Goal: Task Accomplishment & Management: Manage account settings

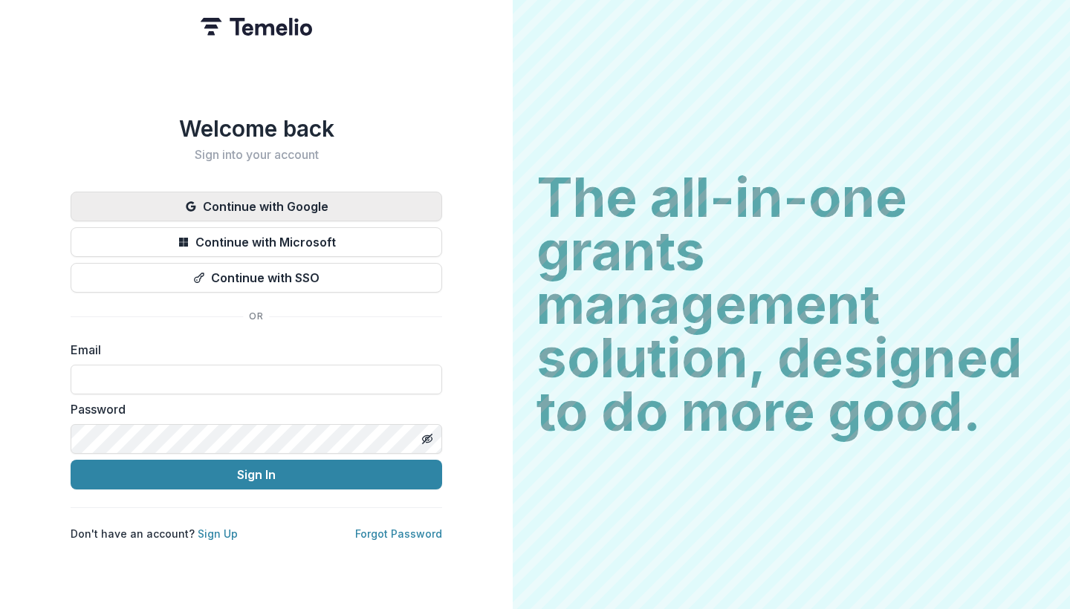
click at [399, 201] on button "Continue with Google" at bounding box center [256, 207] width 371 height 30
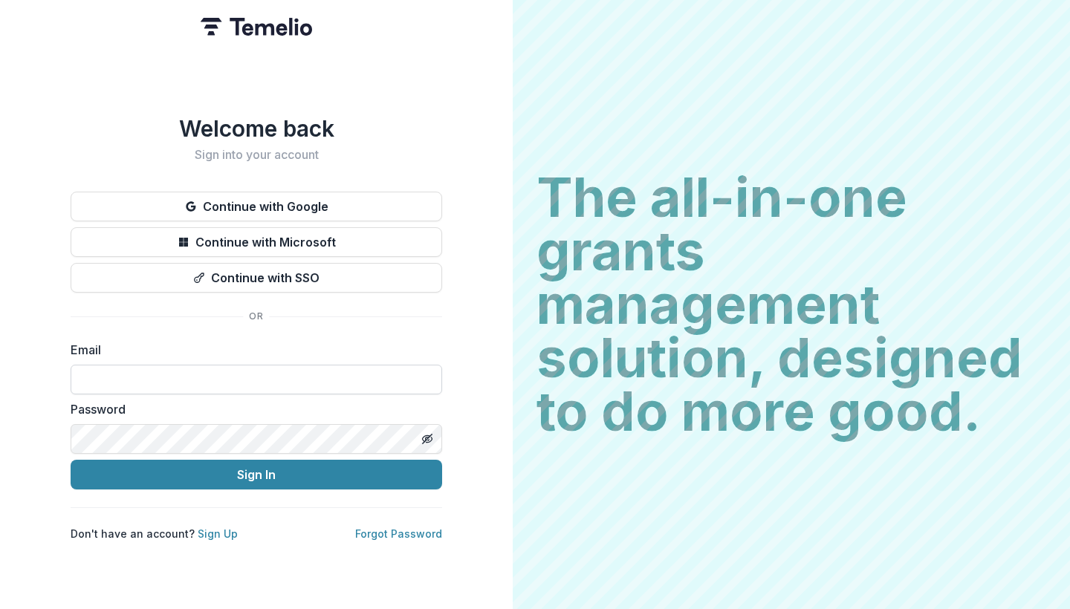
click at [200, 376] on input at bounding box center [256, 380] width 371 height 30
paste input "**********"
type input "**********"
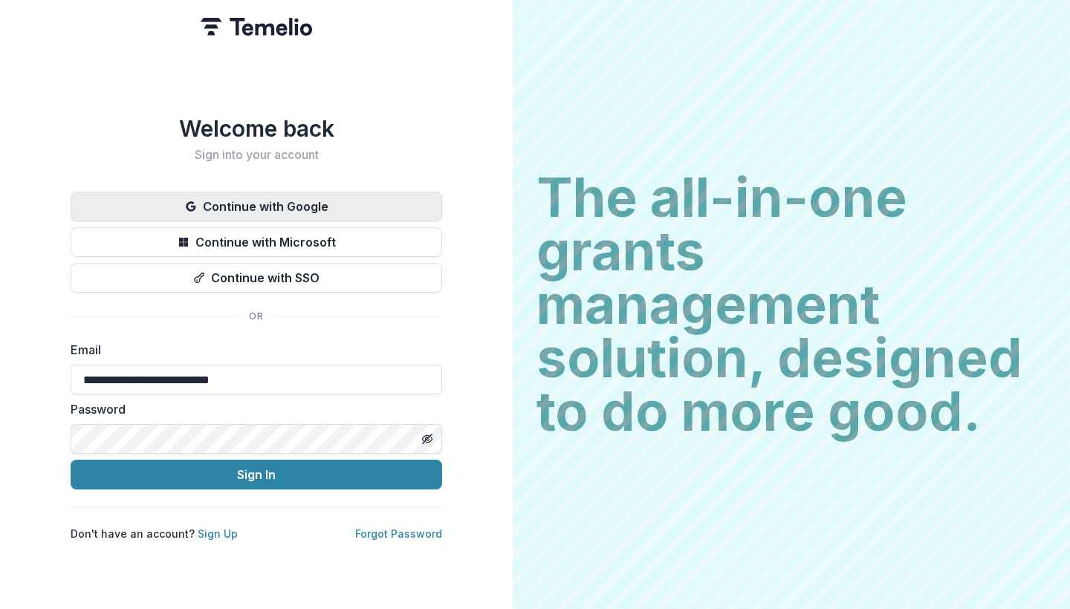
click at [316, 204] on button "Continue with Google" at bounding box center [256, 207] width 371 height 30
click at [316, 205] on button "Continue with Google" at bounding box center [256, 207] width 371 height 30
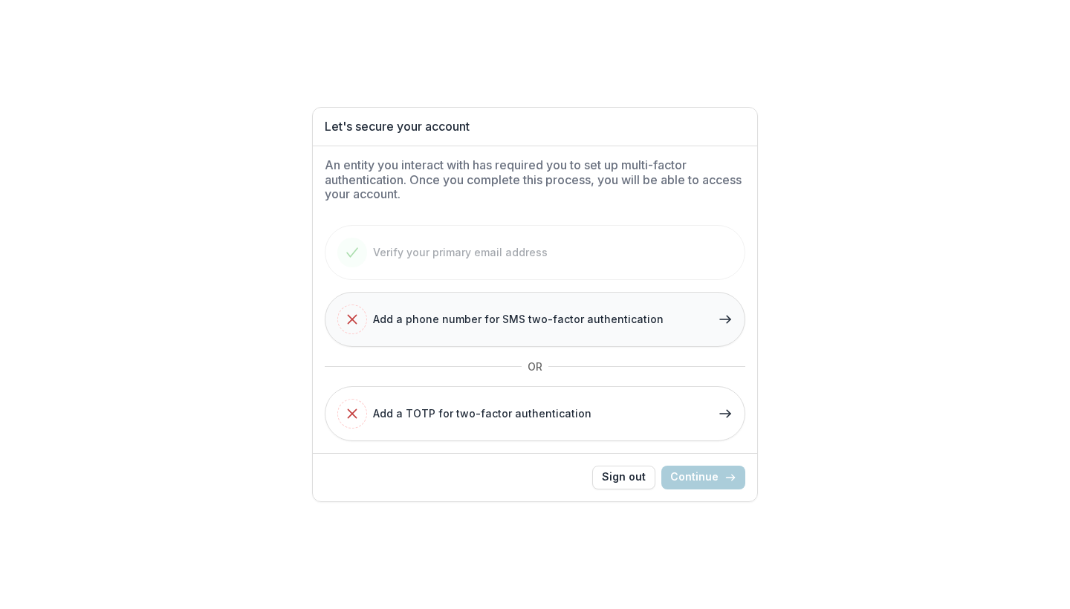
drag, startPoint x: 664, startPoint y: 323, endPoint x: 347, endPoint y: 312, distance: 317.3
click at [347, 312] on button "Add a phone number for SMS two-factor authentication" at bounding box center [535, 319] width 420 height 55
click at [455, 316] on span "Add a phone number for SMS two-factor authentication" at bounding box center [518, 319] width 290 height 16
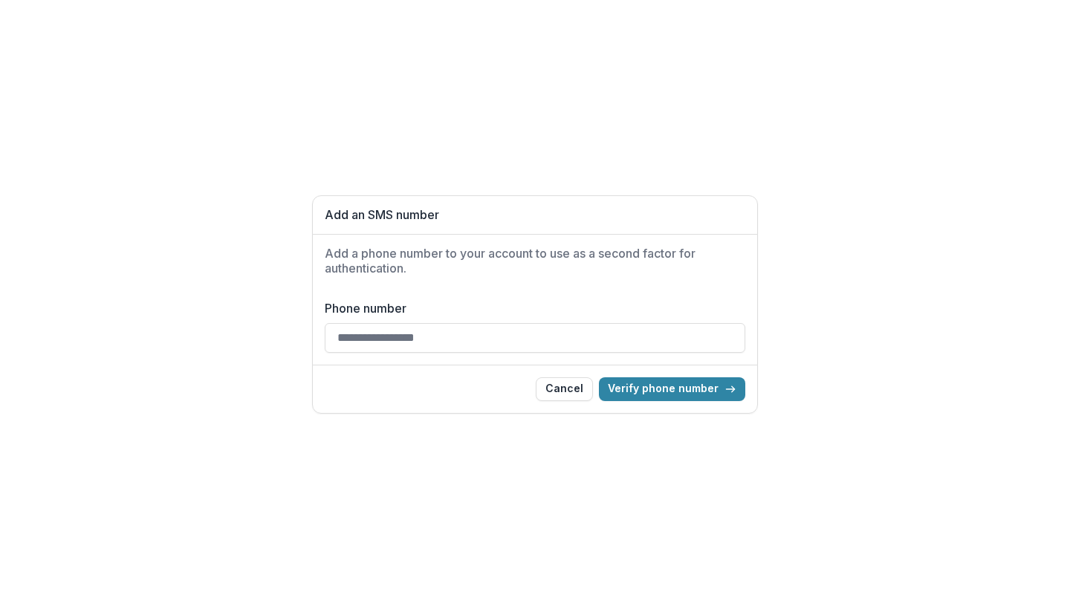
click at [423, 342] on input "Phone number" at bounding box center [535, 338] width 420 height 30
click at [673, 389] on button "Verify phone number" at bounding box center [672, 389] width 146 height 24
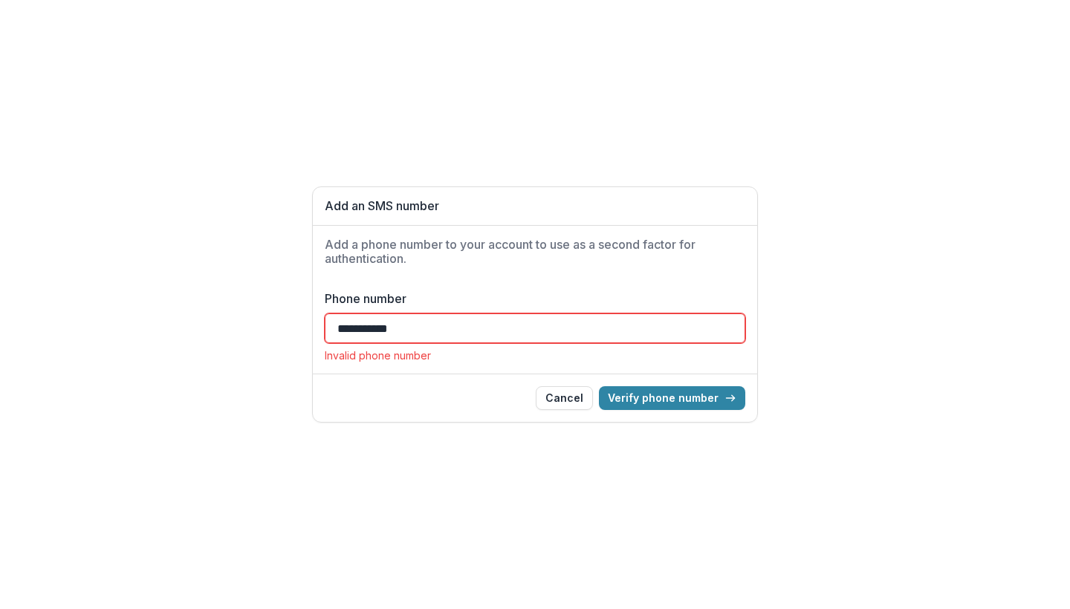
click at [338, 323] on input "**********" at bounding box center [535, 328] width 420 height 30
type input "**********"
click at [567, 401] on button "Cancel" at bounding box center [564, 398] width 57 height 24
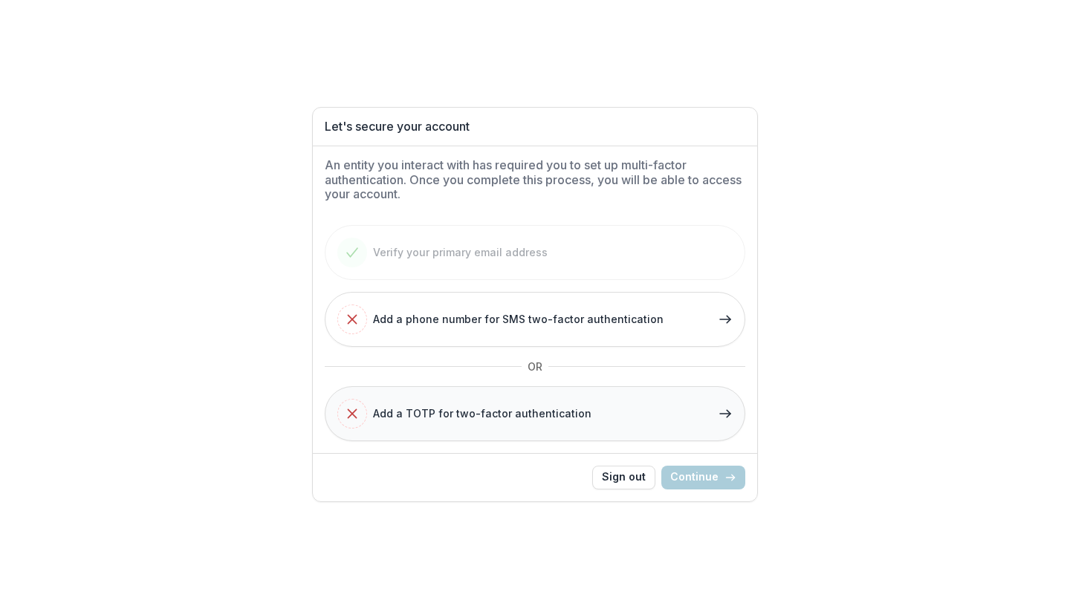
drag, startPoint x: 595, startPoint y: 411, endPoint x: 373, endPoint y: 412, distance: 222.1
click at [373, 412] on button "Add a TOTP for two-factor authentication" at bounding box center [535, 413] width 420 height 55
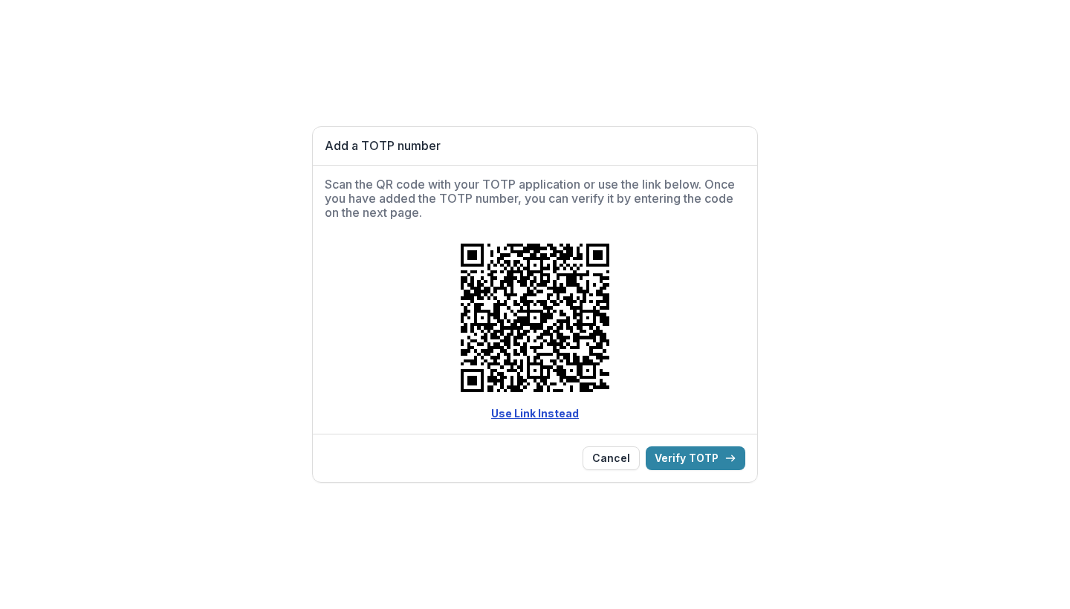
click at [527, 417] on link "Use Link Instead" at bounding box center [535, 413] width 88 height 13
click at [615, 462] on button "Cancel" at bounding box center [610, 458] width 57 height 24
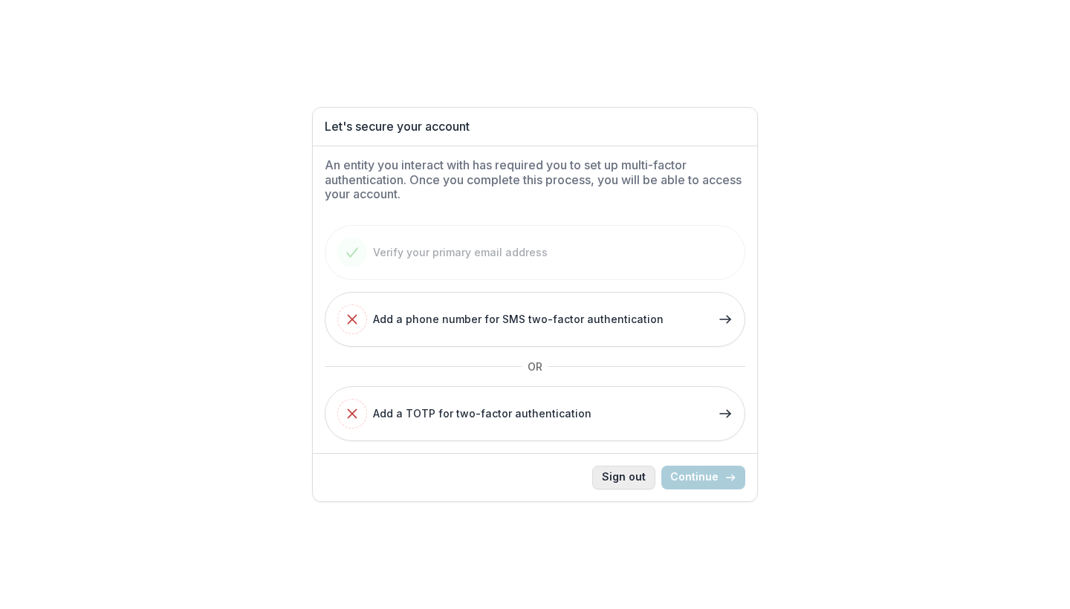
click at [639, 473] on button "Sign out" at bounding box center [623, 478] width 63 height 24
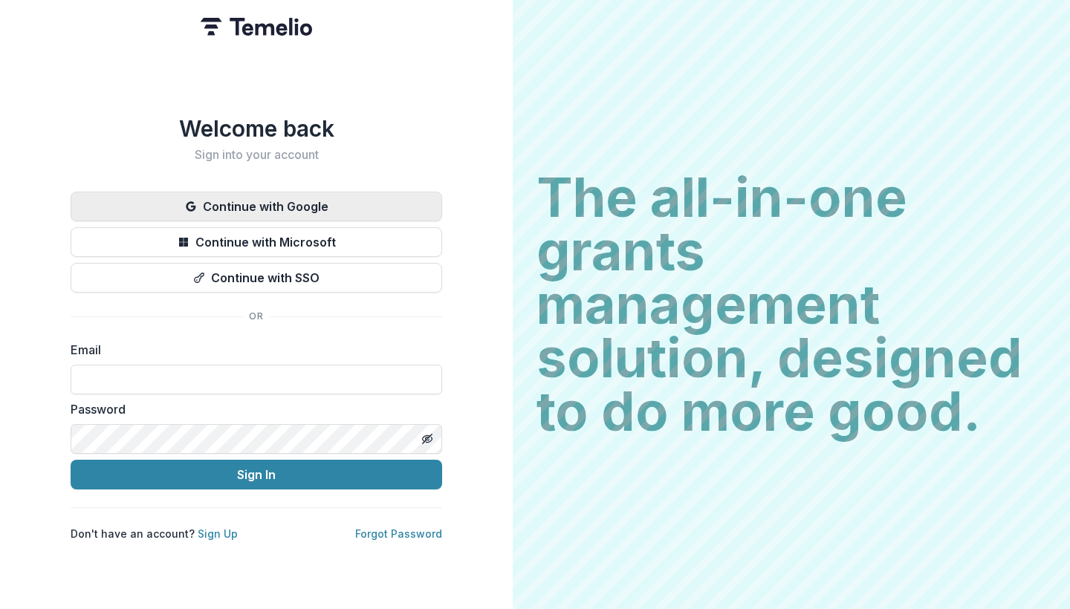
click at [372, 203] on button "Continue with Google" at bounding box center [256, 207] width 371 height 30
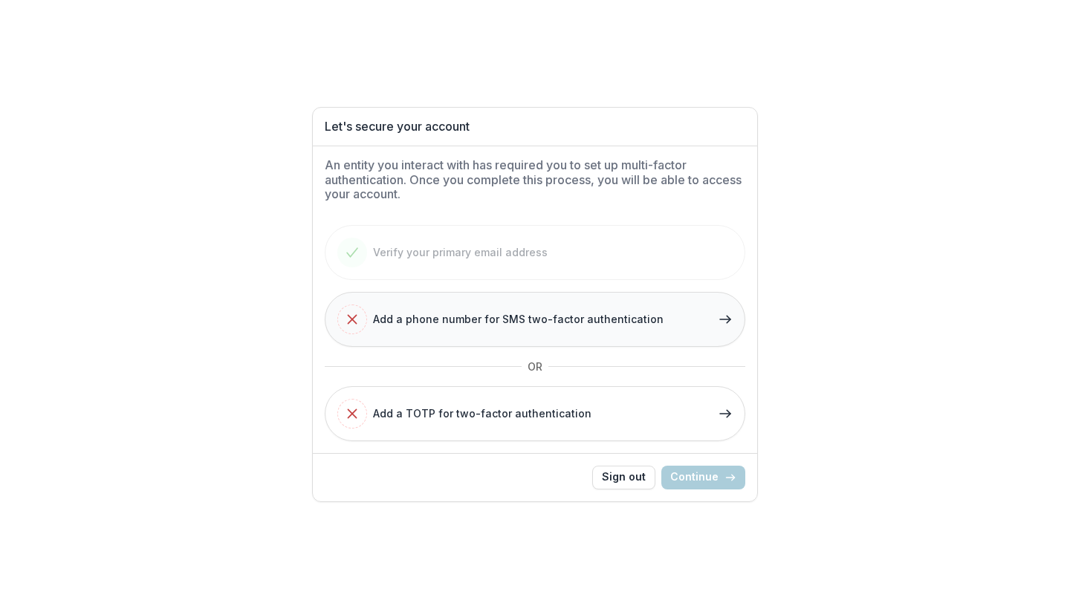
click at [731, 316] on icon "button" at bounding box center [724, 319] width 15 height 15
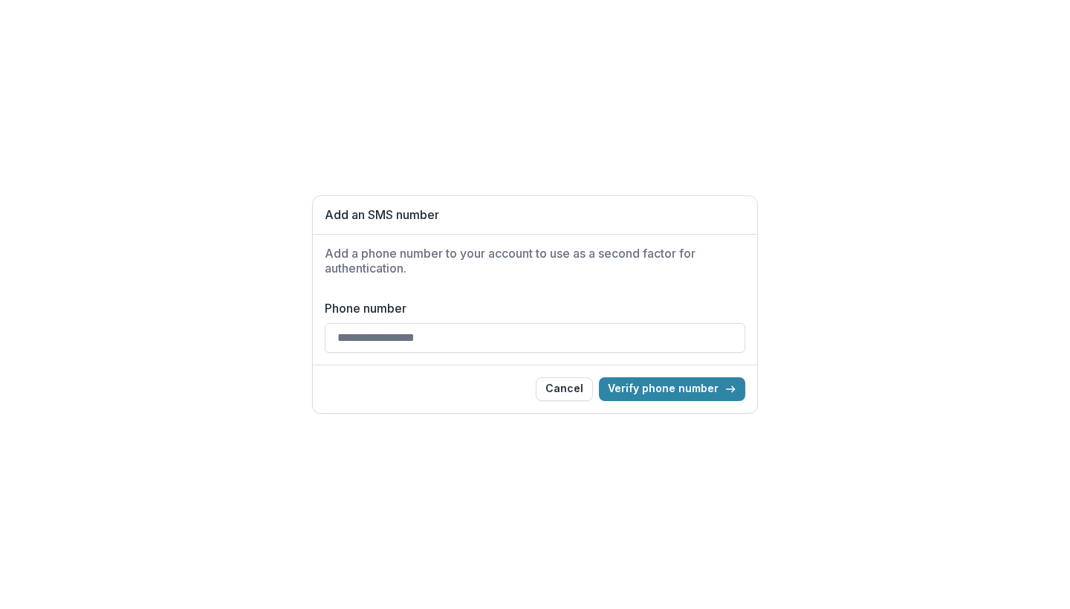
click at [342, 340] on input "Phone number" at bounding box center [535, 338] width 420 height 30
type input "**********"
click at [687, 385] on button "Verify phone number" at bounding box center [672, 389] width 146 height 24
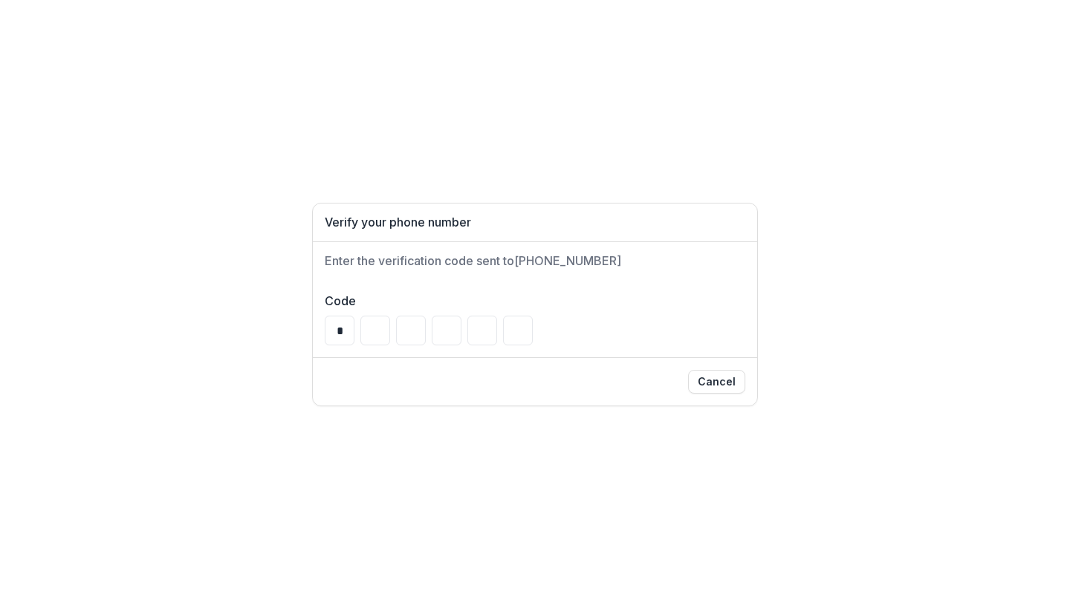
type input "*"
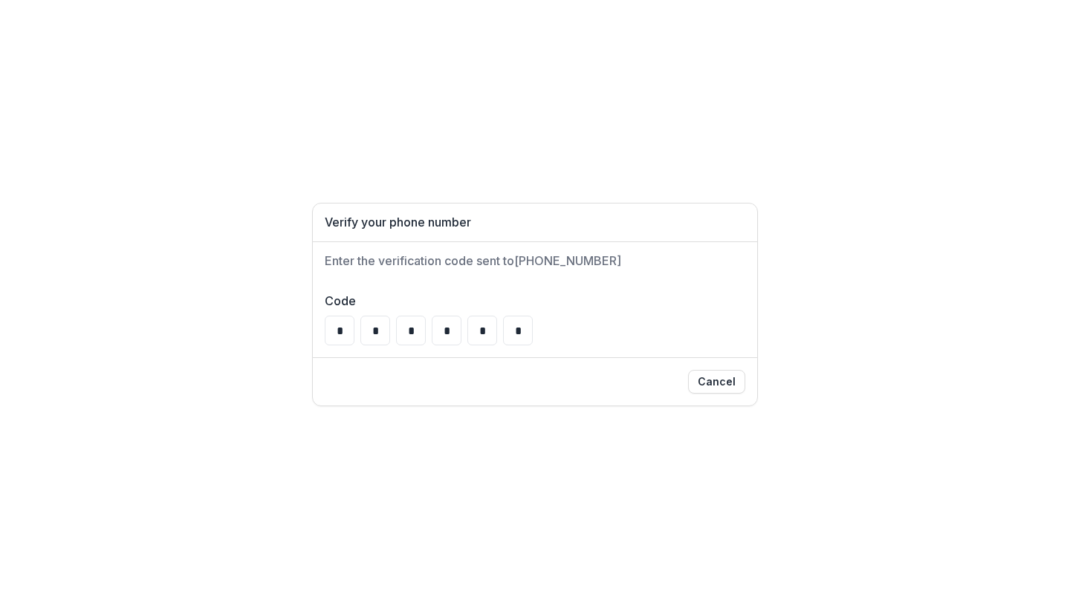
type input "*"
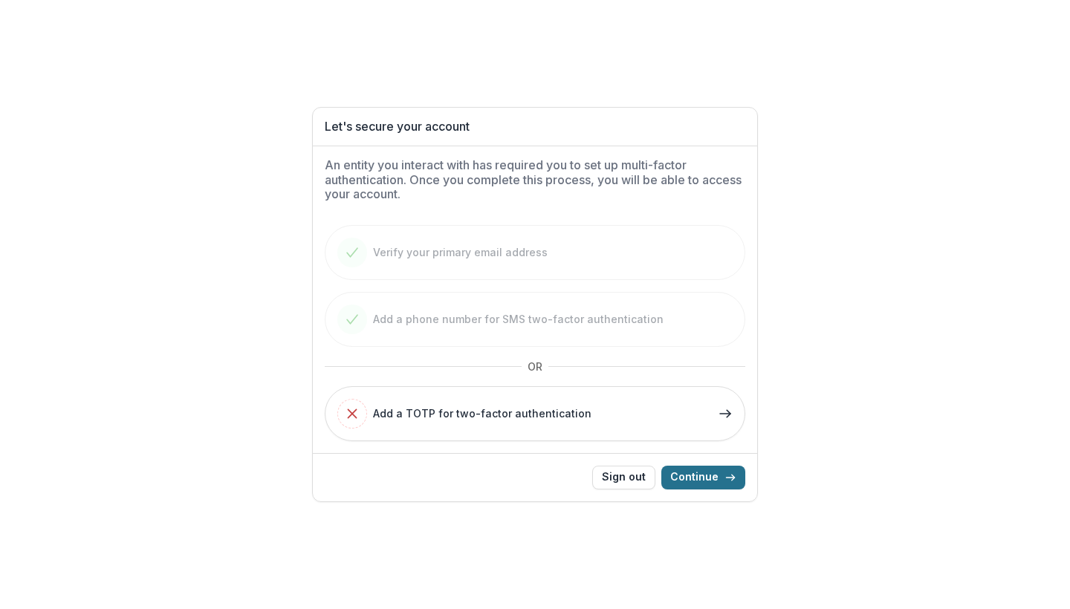
click at [723, 482] on button "Continue" at bounding box center [703, 478] width 84 height 24
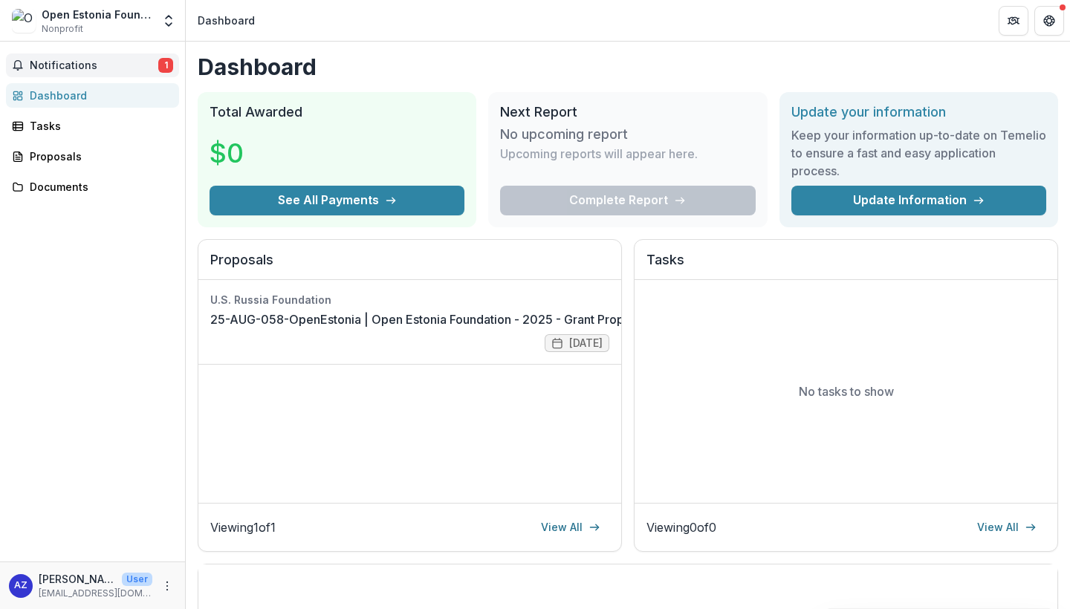
click at [143, 59] on button "Notifications 1" at bounding box center [92, 65] width 173 height 24
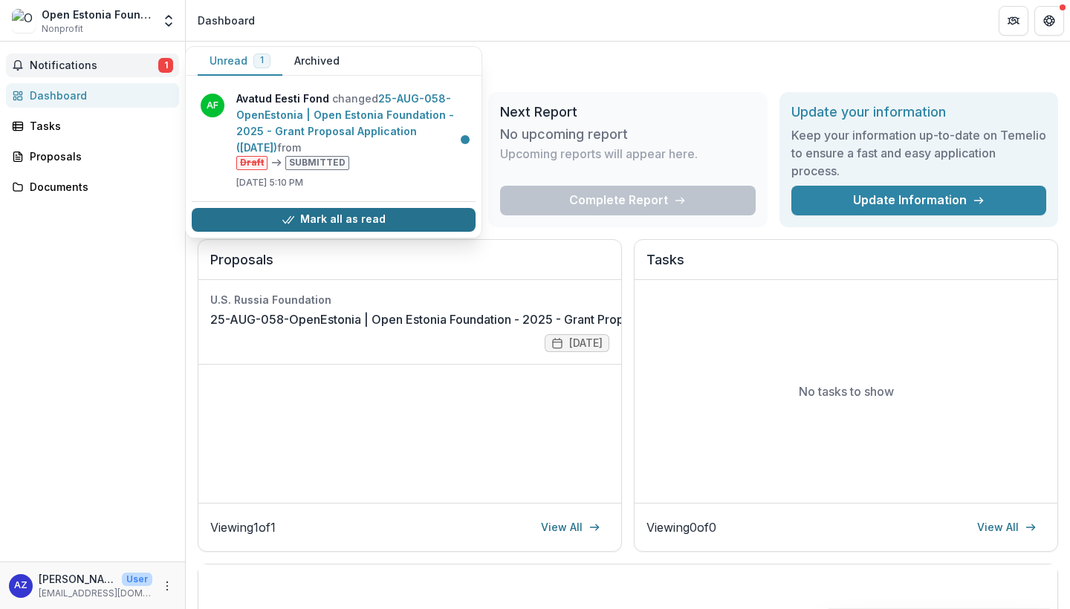
click at [407, 220] on button "Mark all as read" at bounding box center [334, 220] width 284 height 24
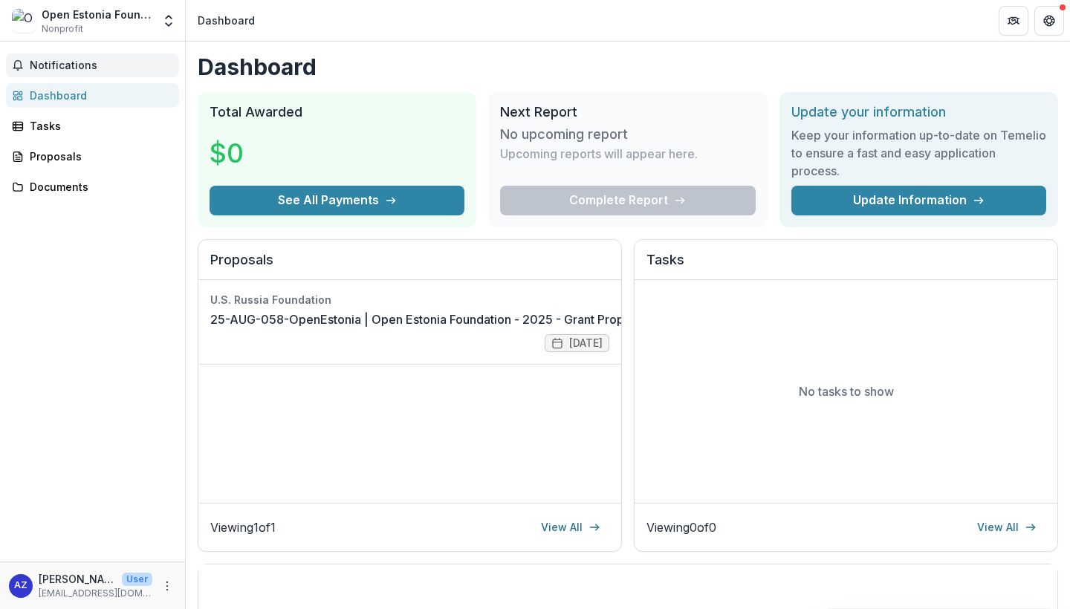
click at [414, 252] on h2 "Proposals" at bounding box center [409, 266] width 399 height 28
click at [91, 60] on span "Notifications" at bounding box center [101, 65] width 143 height 13
click at [65, 123] on div "Tasks" at bounding box center [98, 126] width 137 height 16
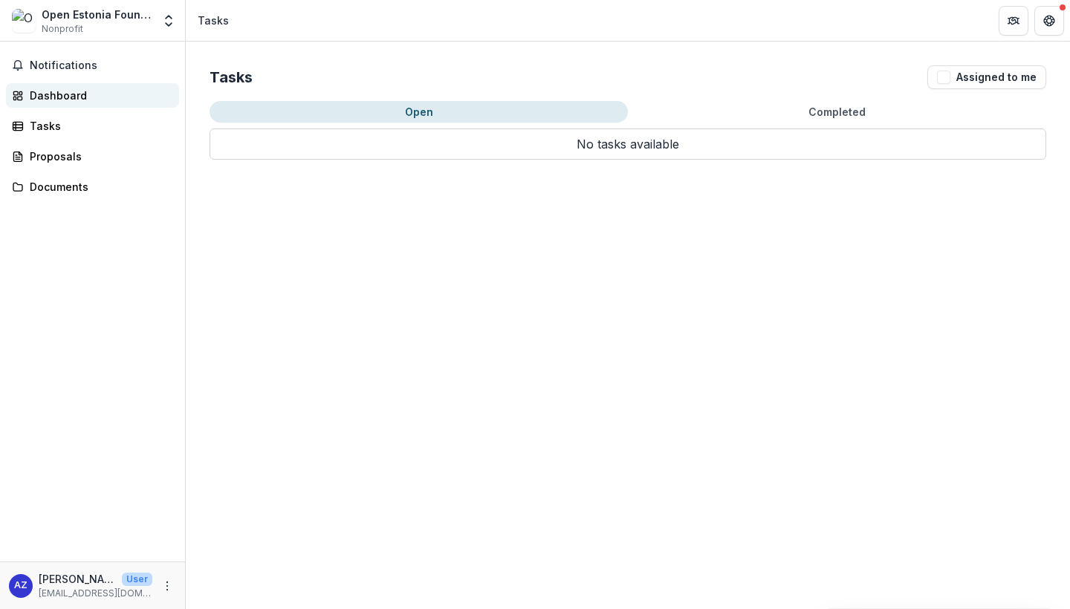
click at [71, 97] on div "Dashboard" at bounding box center [98, 96] width 137 height 16
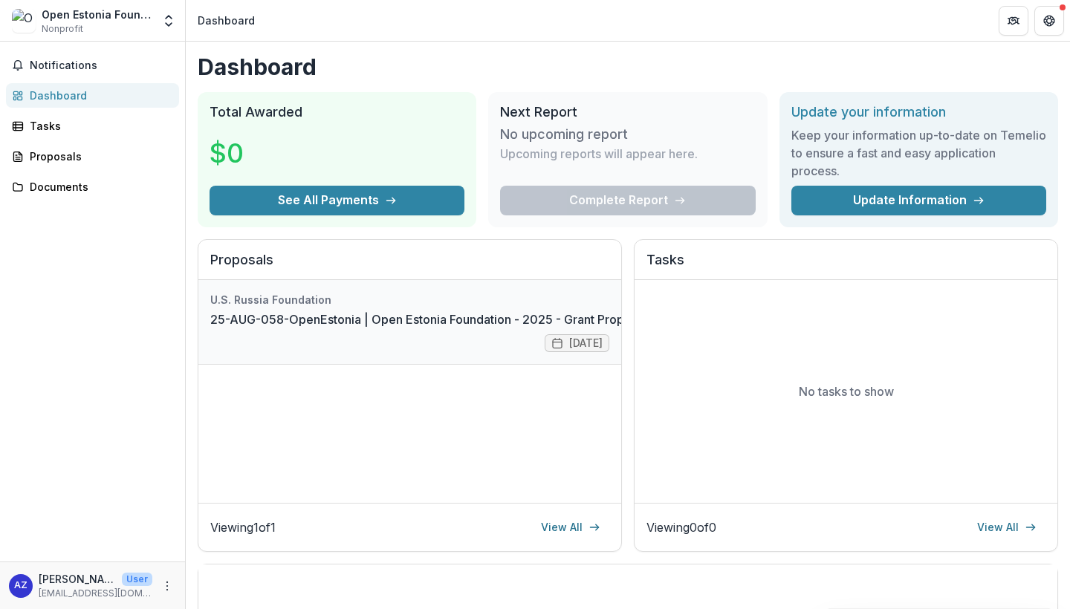
click at [389, 313] on link "25-AUG-058-OpenEstonia | Open Estonia Foundation - 2025 - Grant Proposal Applic…" at bounding box center [488, 319] width 556 height 18
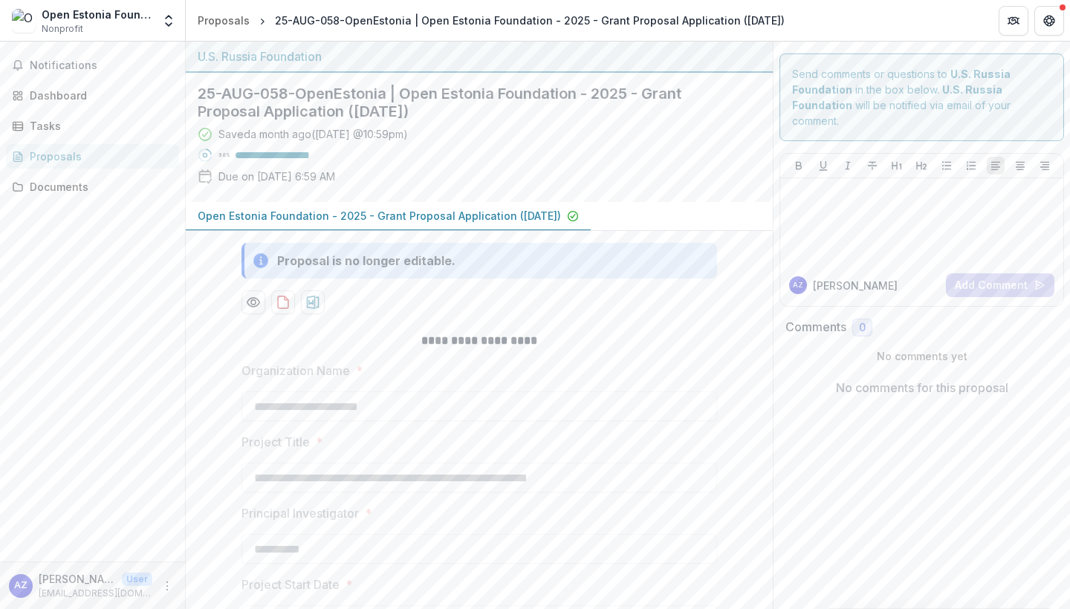
scroll to position [13, 0]
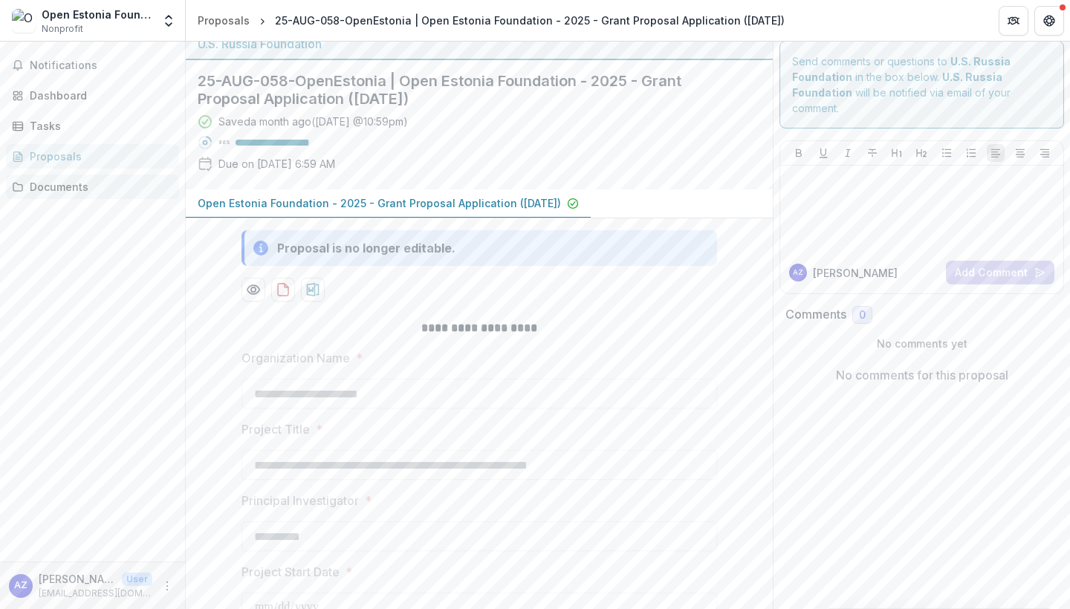
click at [64, 183] on div "Documents" at bounding box center [98, 187] width 137 height 16
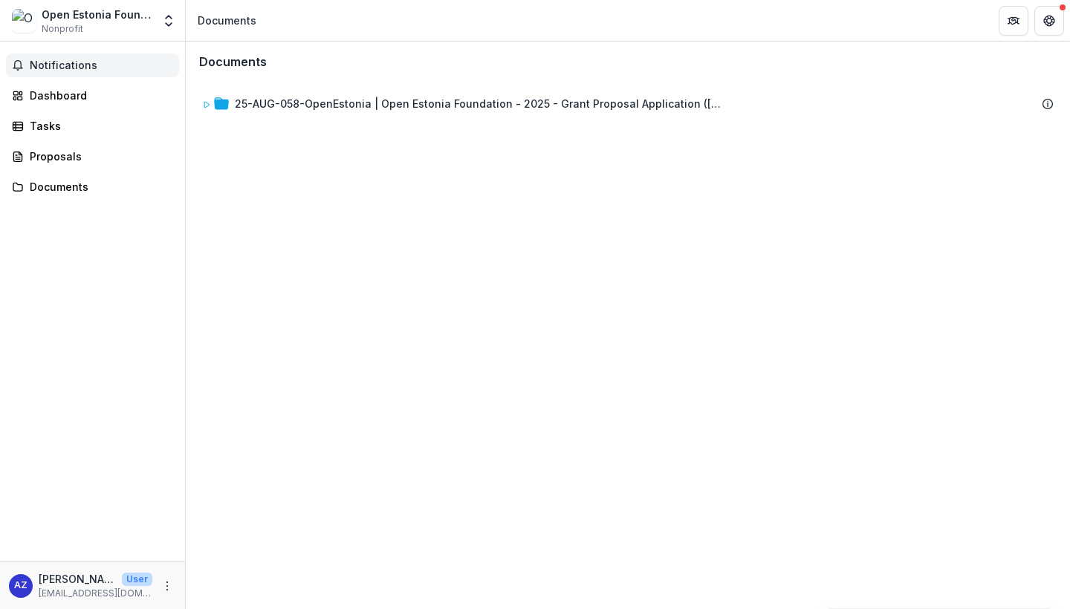
click at [71, 59] on span "Notifications" at bounding box center [101, 65] width 143 height 13
click at [1053, 23] on icon "Get Help" at bounding box center [1051, 23] width 3 height 3
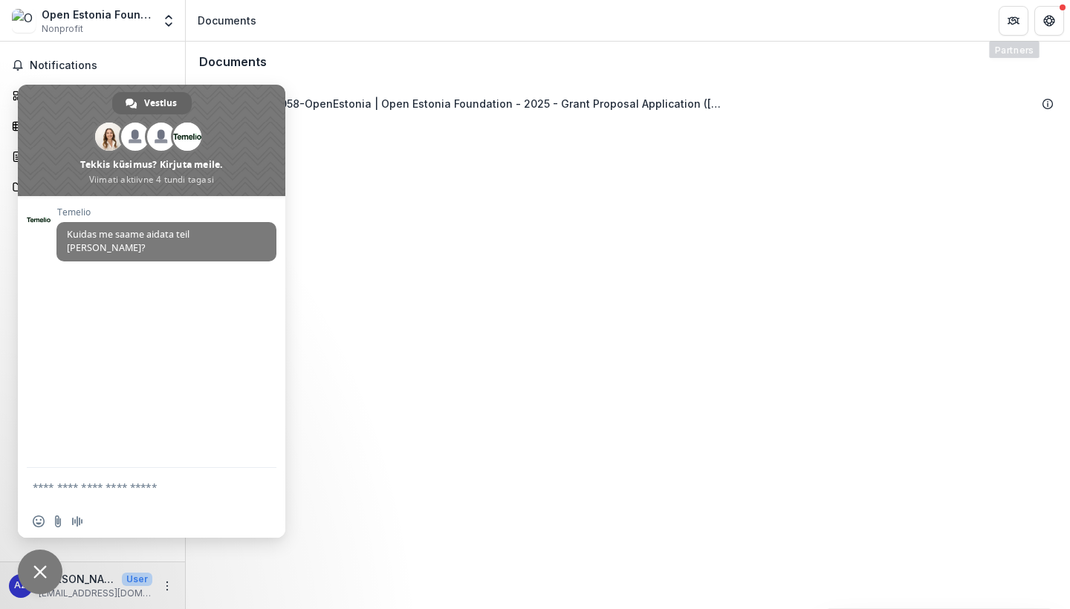
click at [995, 71] on div "Documents" at bounding box center [627, 62] width 881 height 38
click at [1016, 16] on icon "Partners" at bounding box center [1013, 21] width 12 height 12
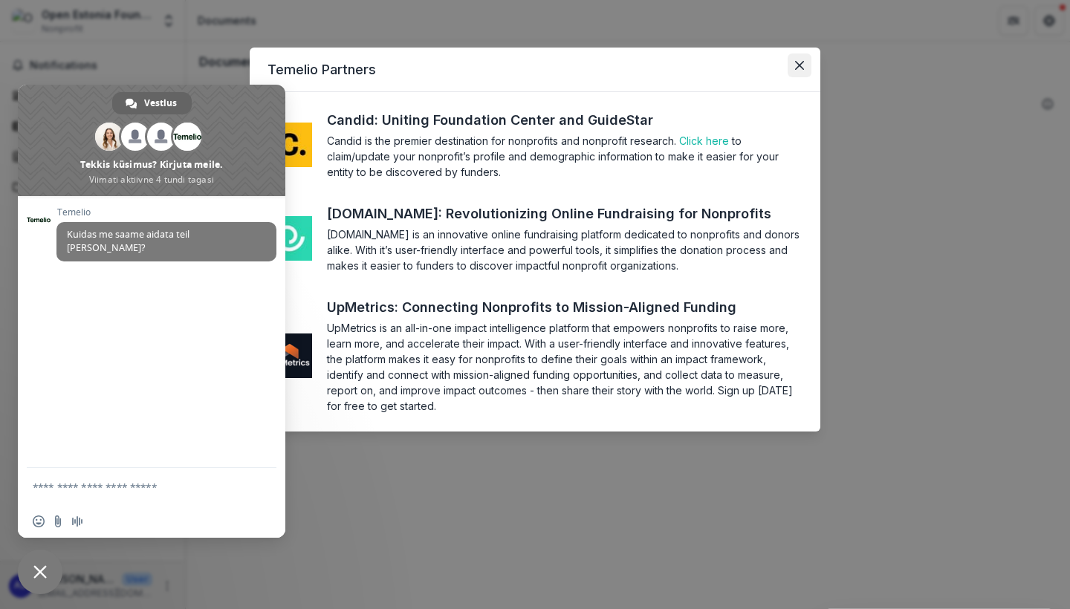
click at [800, 59] on button "Close" at bounding box center [799, 65] width 24 height 24
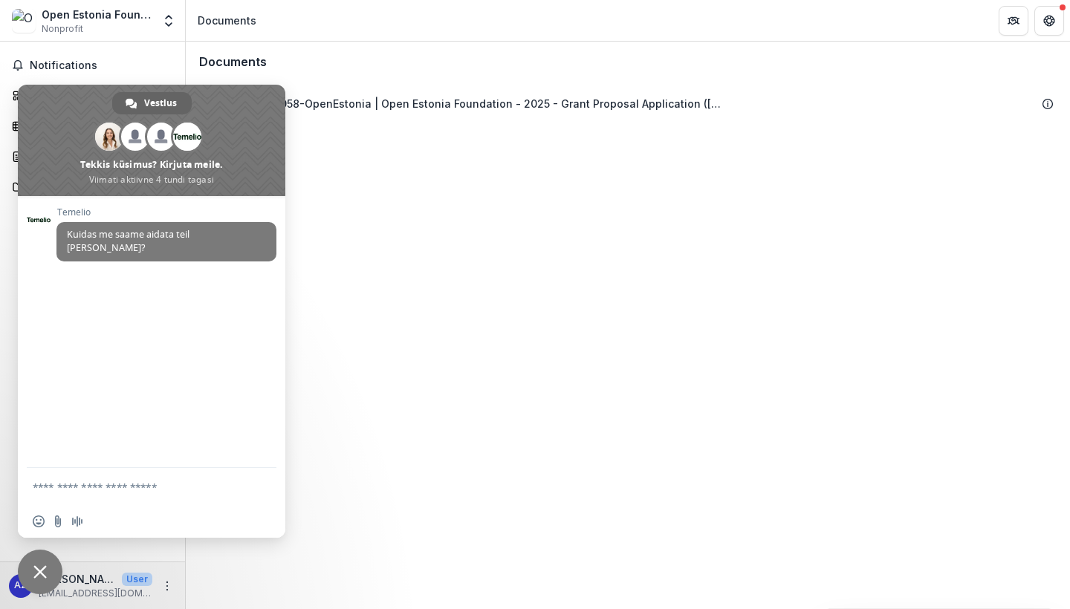
click at [394, 140] on div "Documents 25-AUG-058-OpenEstonia | Open Estonia Foundation - 2025 - Grant Propo…" at bounding box center [628, 325] width 884 height 567
drag, startPoint x: 64, startPoint y: 104, endPoint x: 56, endPoint y: 189, distance: 85.7
click at [57, 189] on span at bounding box center [151, 140] width 267 height 111
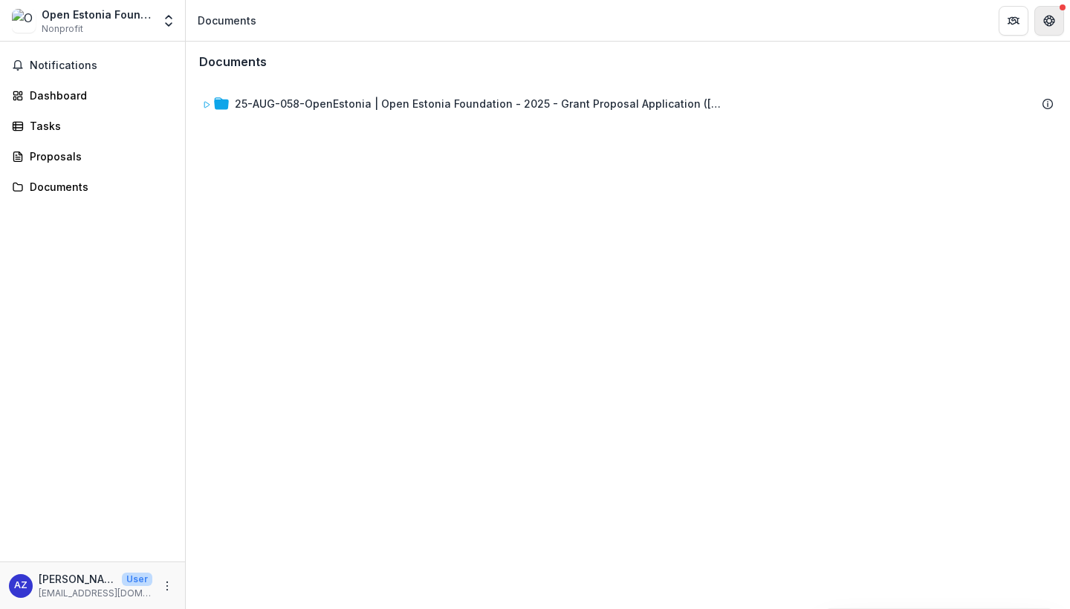
click at [1047, 17] on icon "Get Help" at bounding box center [1049, 21] width 12 height 12
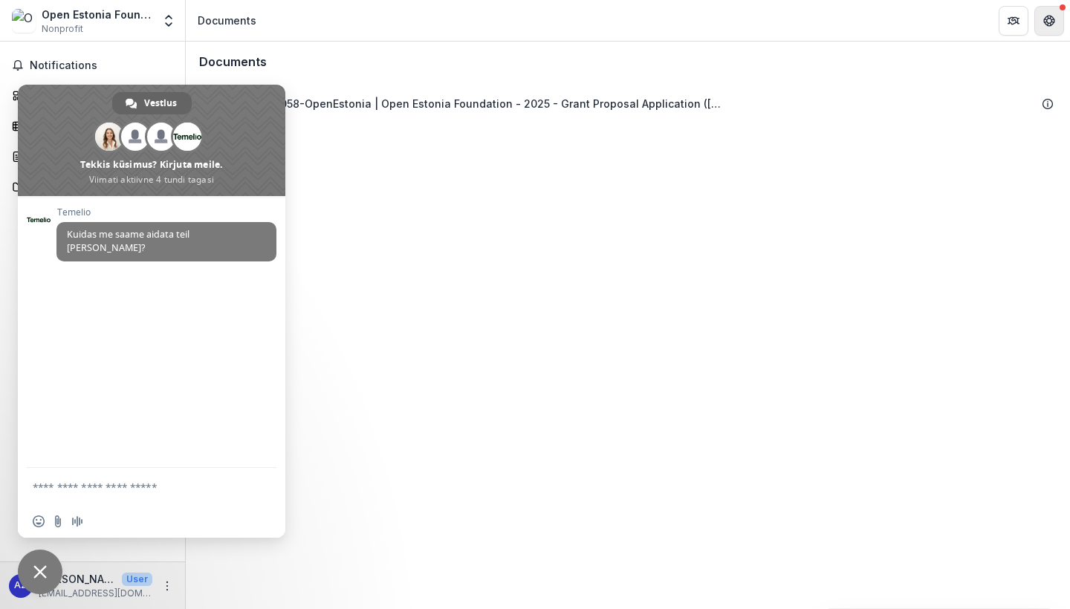
click at [1047, 17] on icon "Get Help" at bounding box center [1049, 21] width 12 height 12
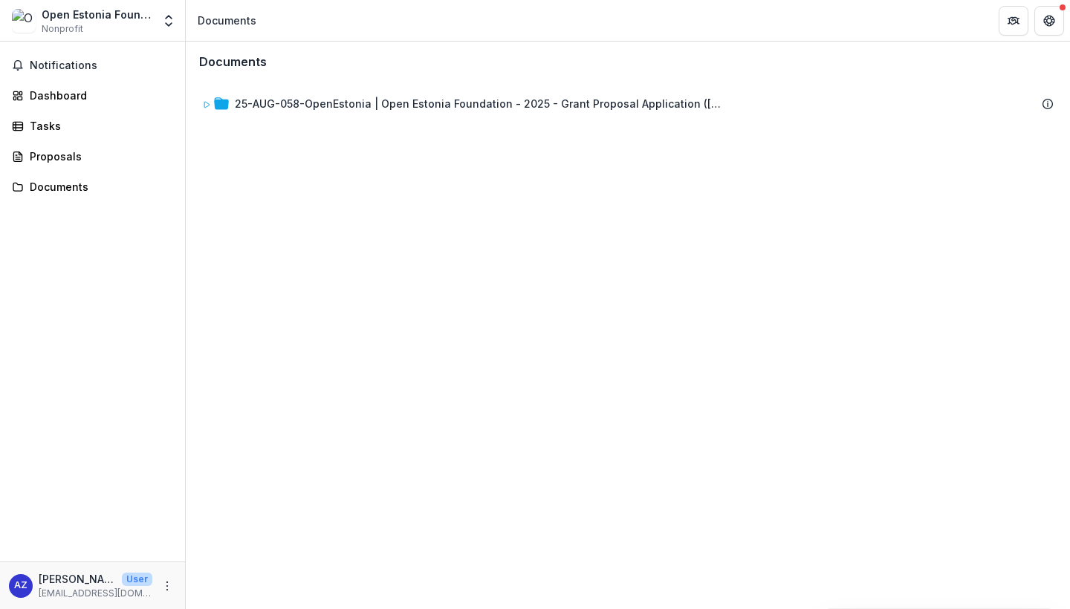
click at [156, 590] on div "AZ Anna Zueva User zuevaannasergeevna@gmail.com" at bounding box center [92, 585] width 167 height 29
click at [167, 585] on circle "More" at bounding box center [167, 585] width 1 height 1
click at [260, 582] on button "Logout" at bounding box center [265, 579] width 159 height 25
